Goal: Book appointment/travel/reservation

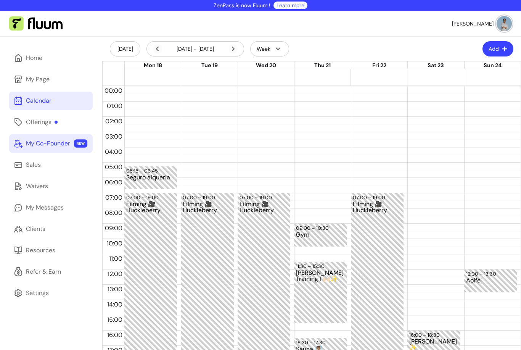
click at [46, 148] on div "My Co-Founder" at bounding box center [48, 143] width 44 height 9
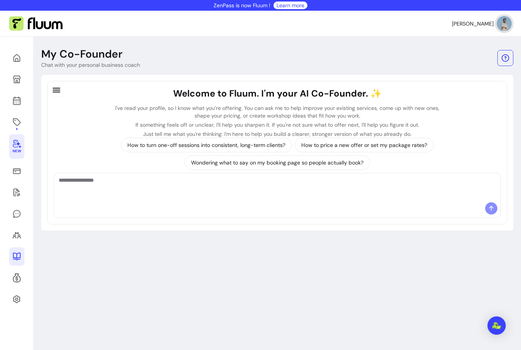
click at [16, 257] on icon at bounding box center [16, 256] width 9 height 9
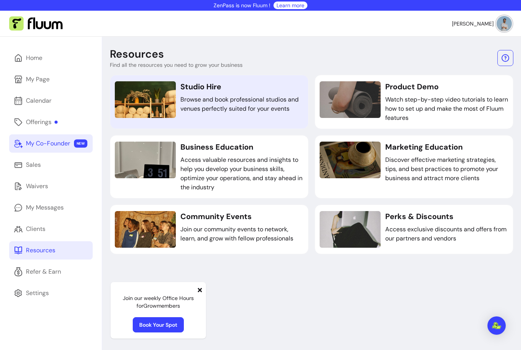
click at [258, 88] on h3 "Studio Hire" at bounding box center [241, 86] width 123 height 11
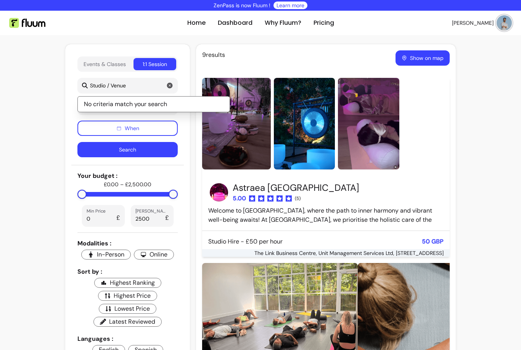
click at [239, 138] on img at bounding box center [236, 124] width 69 height 92
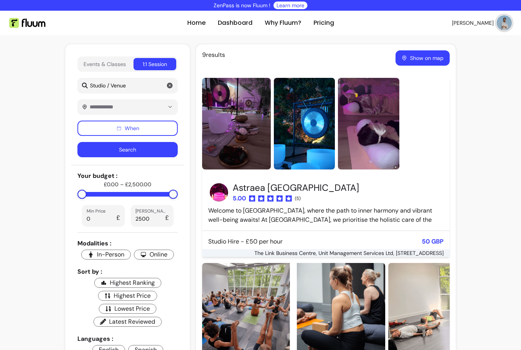
click at [425, 59] on button "Show on map" at bounding box center [422, 57] width 54 height 15
click at [422, 59] on button "Show on map" at bounding box center [422, 58] width 53 height 15
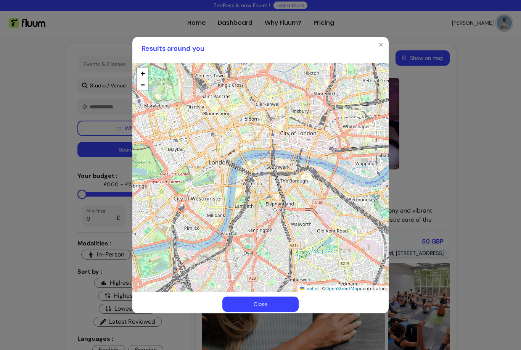
drag, startPoint x: 265, startPoint y: 228, endPoint x: 242, endPoint y: 214, distance: 27.0
click at [242, 214] on div "+ − Leaflet | © OpenStreetMap contributors" at bounding box center [260, 177] width 256 height 229
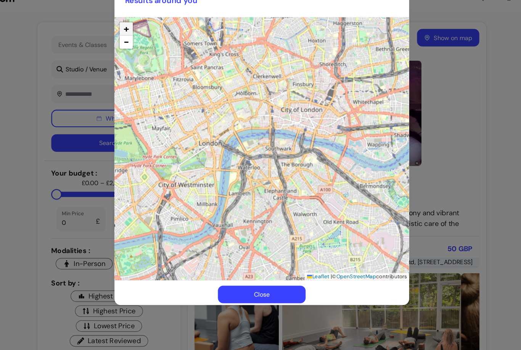
click at [140, 45] on span "+" at bounding box center [142, 50] width 5 height 11
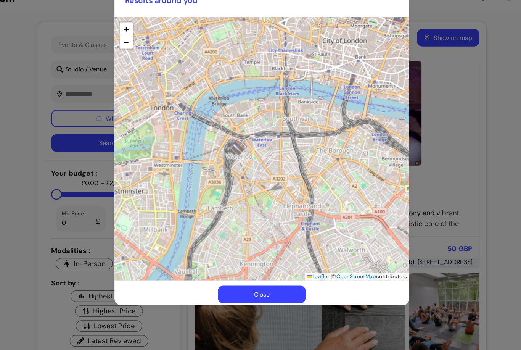
drag, startPoint x: 264, startPoint y: 145, endPoint x: 267, endPoint y: 120, distance: 25.7
click at [267, 120] on div "+ − Leaflet | © OpenStreetMap contributors" at bounding box center [260, 154] width 256 height 229
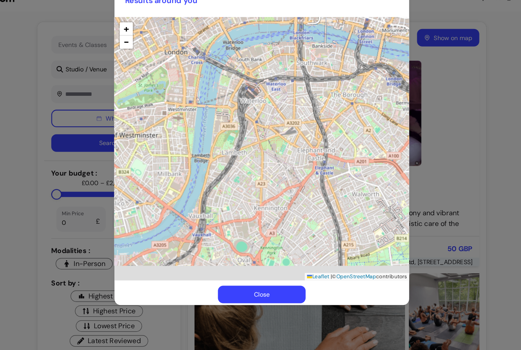
drag, startPoint x: 267, startPoint y: 120, endPoint x: 278, endPoint y: 70, distance: 51.2
click at [278, 70] on div "+ − Leaflet | © OpenStreetMap contributors" at bounding box center [260, 154] width 256 height 229
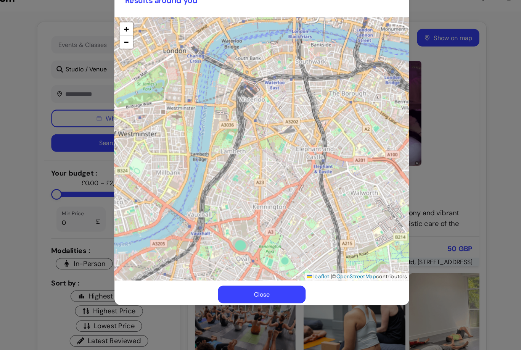
drag, startPoint x: 238, startPoint y: 162, endPoint x: 238, endPoint y: 73, distance: 88.8
drag, startPoint x: 255, startPoint y: 161, endPoint x: 253, endPoint y: 53, distance: 107.9
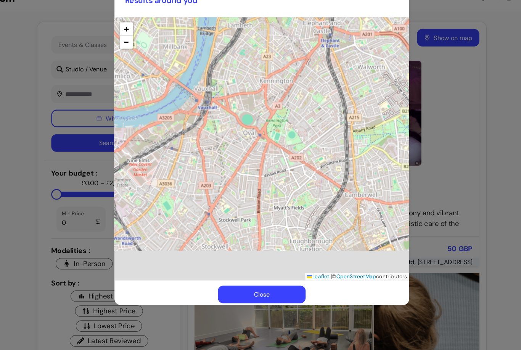
drag, startPoint x: 223, startPoint y: 185, endPoint x: 230, endPoint y: 76, distance: 109.6
click at [230, 76] on div "+ − Leaflet | © OpenStreetMap contributors" at bounding box center [260, 154] width 256 height 229
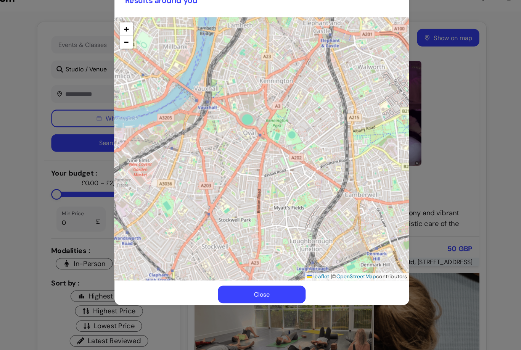
drag, startPoint x: 207, startPoint y: 199, endPoint x: 222, endPoint y: 136, distance: 65.5
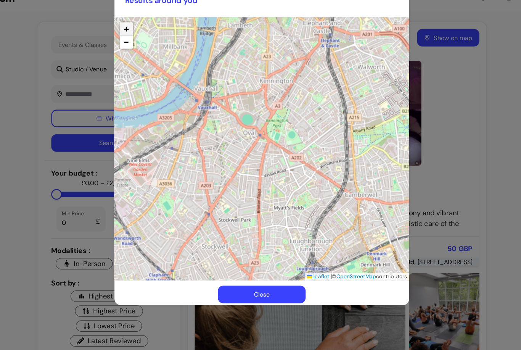
click at [140, 45] on span "+" at bounding box center [142, 50] width 5 height 11
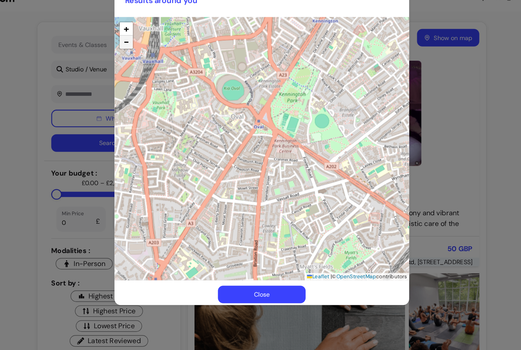
click at [140, 56] on span "−" at bounding box center [142, 61] width 5 height 11
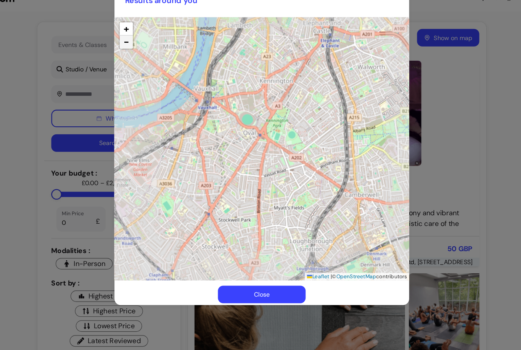
click at [140, 56] on span "−" at bounding box center [142, 61] width 5 height 11
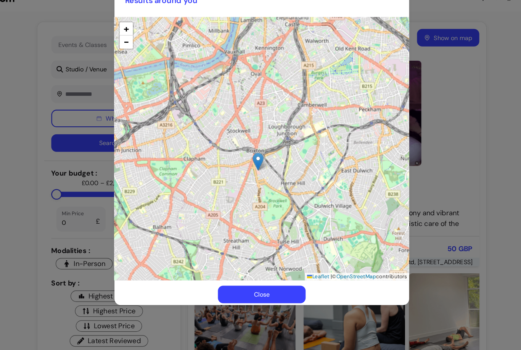
drag, startPoint x: 224, startPoint y: 170, endPoint x: 224, endPoint y: 112, distance: 58.3
click at [224, 112] on div "+ − Leaflet | © OpenStreetMap contributors" at bounding box center [260, 154] width 256 height 229
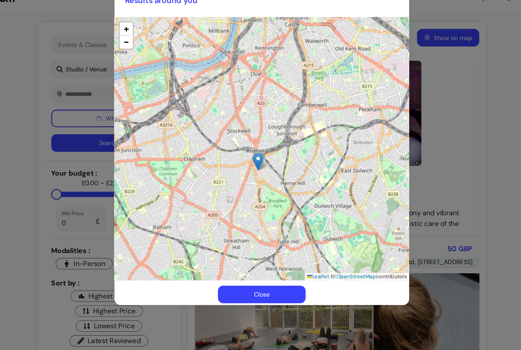
click at [252, 158] on img at bounding box center [257, 166] width 10 height 16
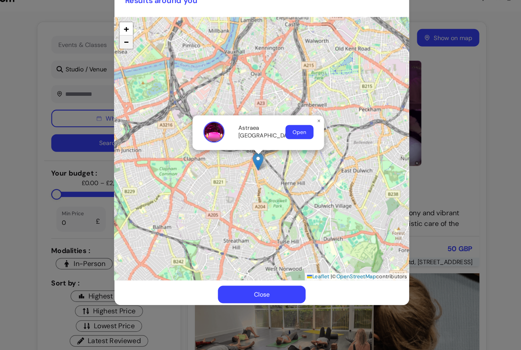
click at [140, 56] on span "−" at bounding box center [142, 61] width 5 height 11
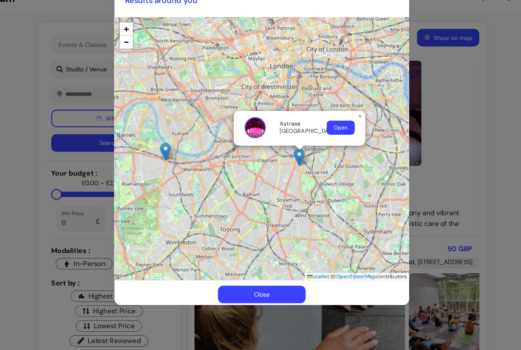
drag, startPoint x: 172, startPoint y: 70, endPoint x: 206, endPoint y: 76, distance: 33.7
click at [206, 76] on div "Astraea London Open × + − Leaflet | © OpenStreetMap contributors" at bounding box center [260, 154] width 256 height 229
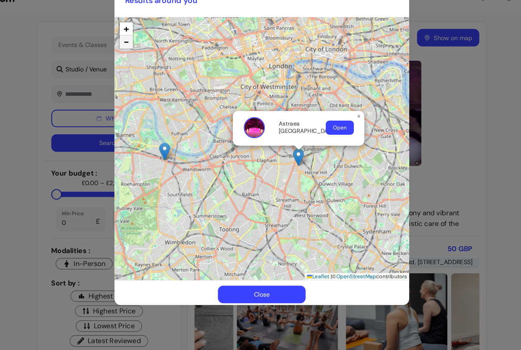
click at [140, 56] on span "−" at bounding box center [142, 61] width 5 height 11
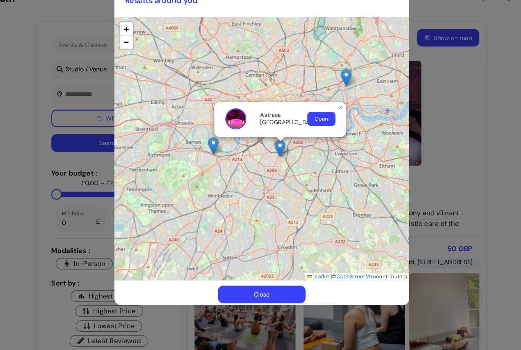
click at [300, 122] on button "Open" at bounding box center [312, 128] width 24 height 12
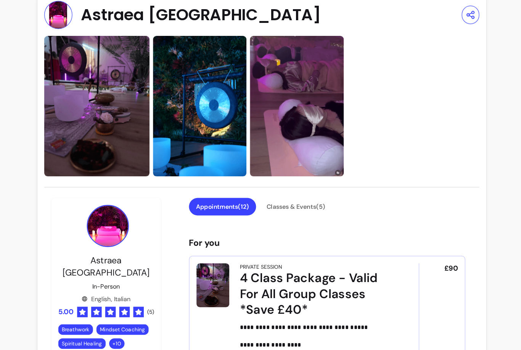
click at [95, 122] on img at bounding box center [117, 117] width 92 height 122
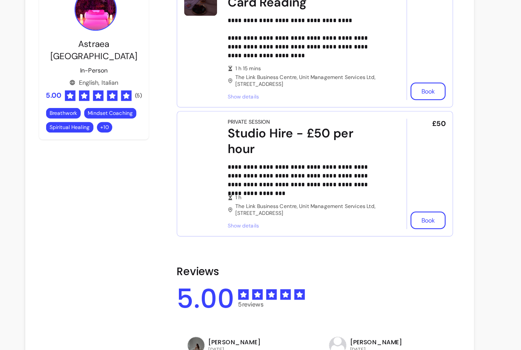
scroll to position [1430, 0]
click at [241, 218] on span "Show details" at bounding box center [308, 221] width 135 height 6
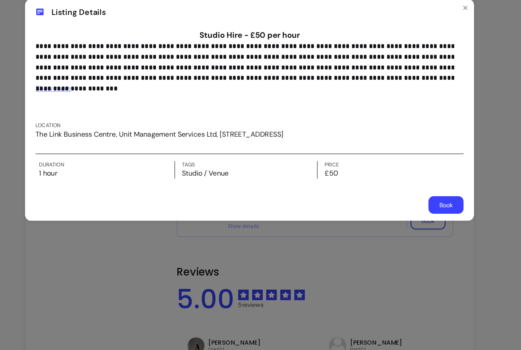
click at [74, 98] on span "Show more" at bounding box center [89, 102] width 31 height 8
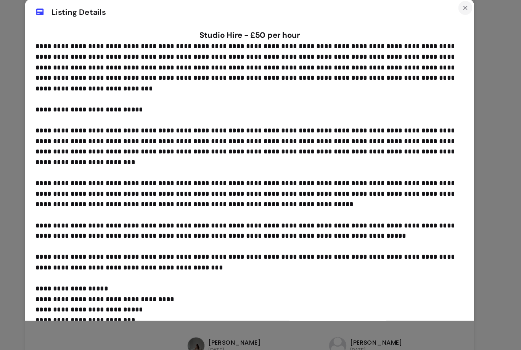
scroll to position [0, 0]
click at [445, 29] on icon "Close" at bounding box center [448, 32] width 6 height 6
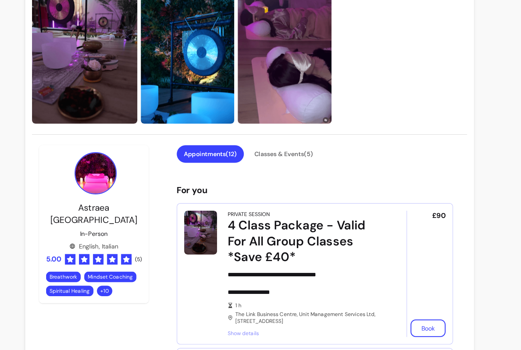
scroll to position [124, 0]
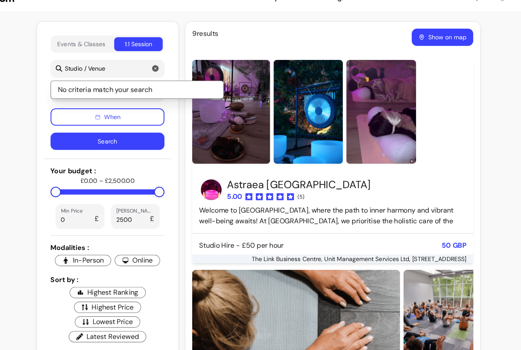
click at [398, 50] on button "Show on map" at bounding box center [422, 57] width 54 height 15
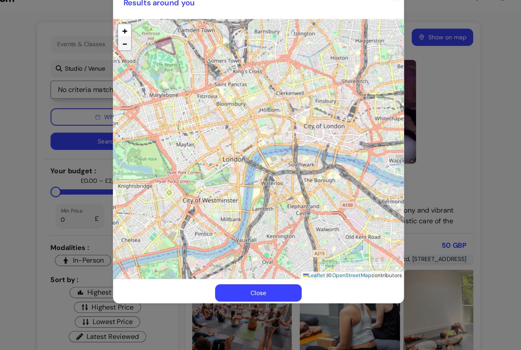
click at [140, 58] on span "−" at bounding box center [142, 63] width 5 height 11
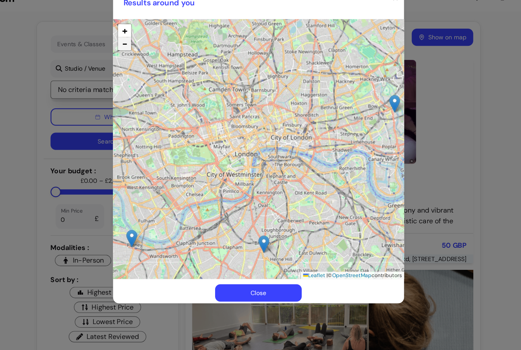
click at [140, 58] on span "−" at bounding box center [142, 63] width 5 height 11
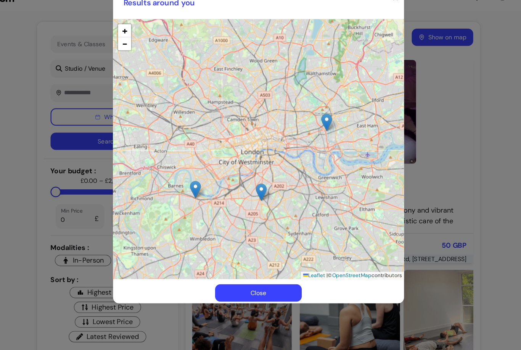
click at [200, 184] on img at bounding box center [205, 192] width 10 height 16
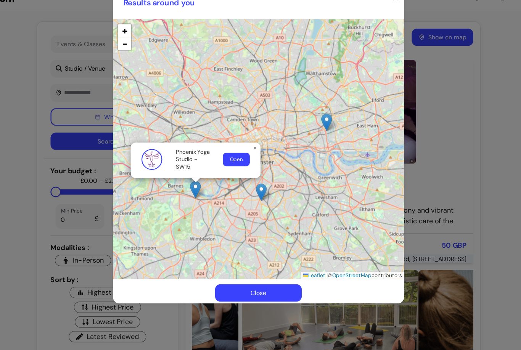
click at [229, 160] on button "Open" at bounding box center [241, 166] width 24 height 12
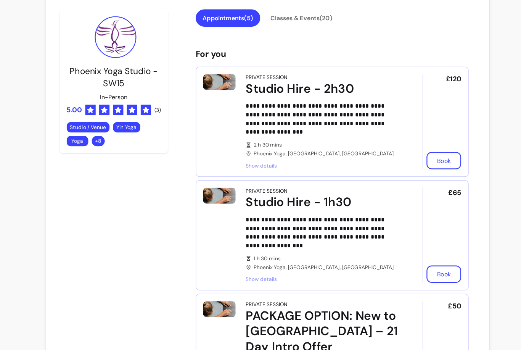
scroll to position [167, 0]
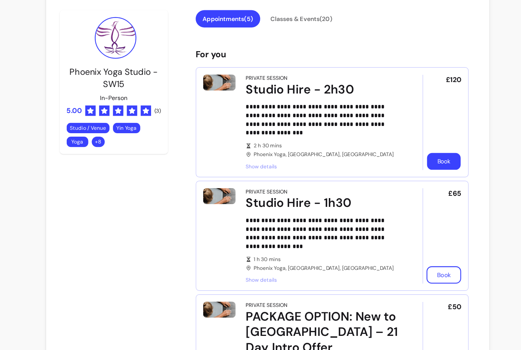
click at [401, 159] on button "Book" at bounding box center [416, 166] width 30 height 15
